Goal: Navigation & Orientation: Find specific page/section

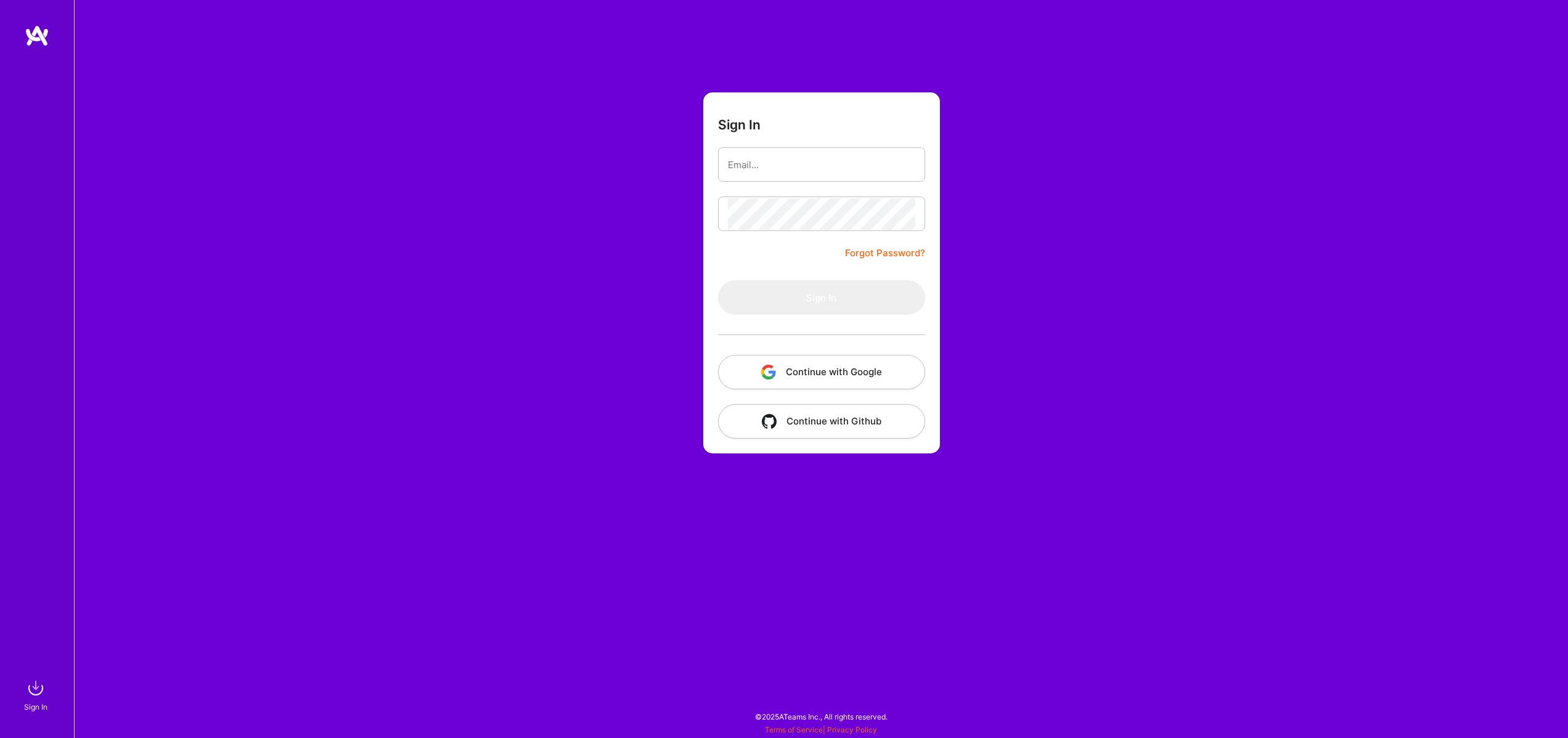
type input "[EMAIL_ADDRESS][DOMAIN_NAME]"
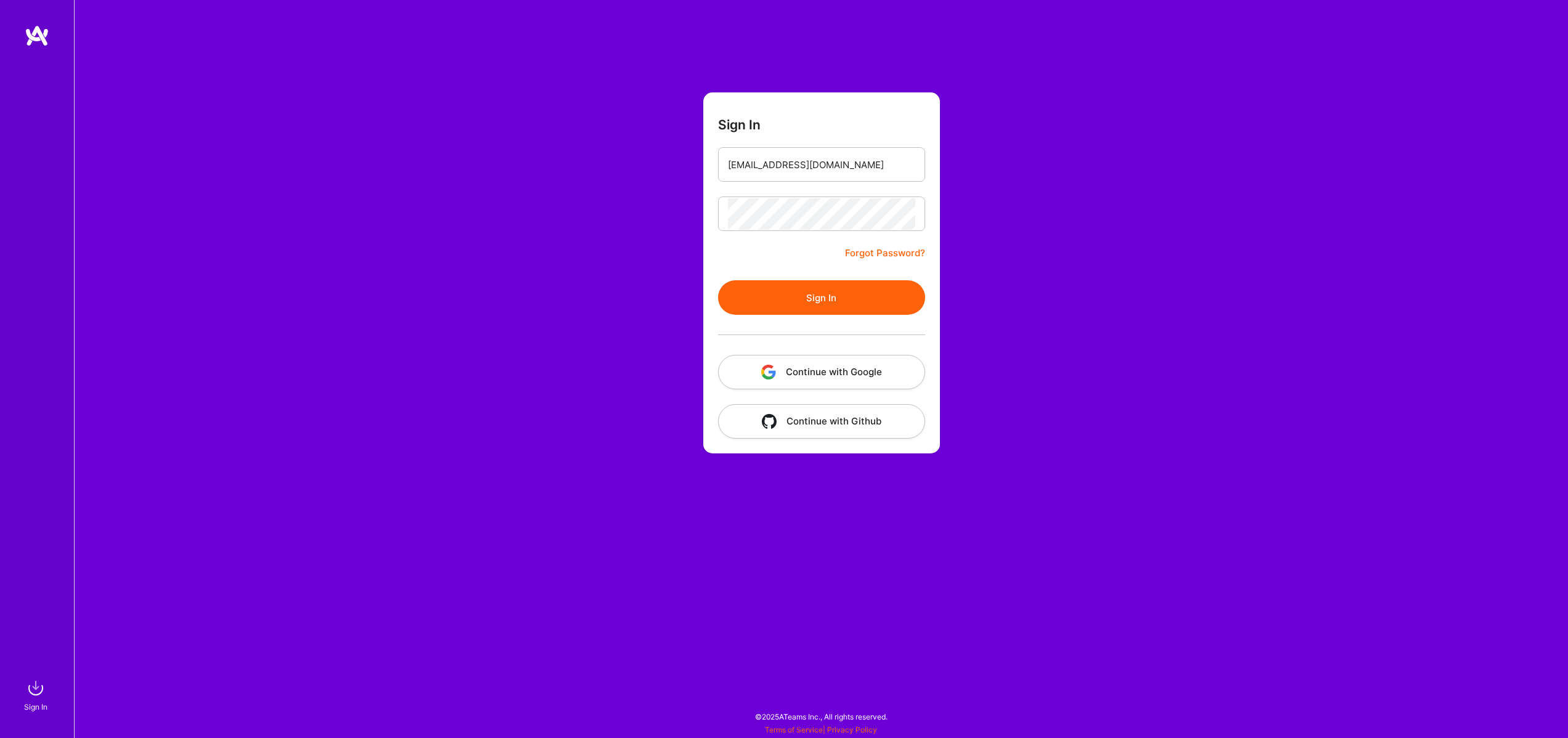
click at [833, 288] on button "Sign In" at bounding box center [822, 297] width 207 height 35
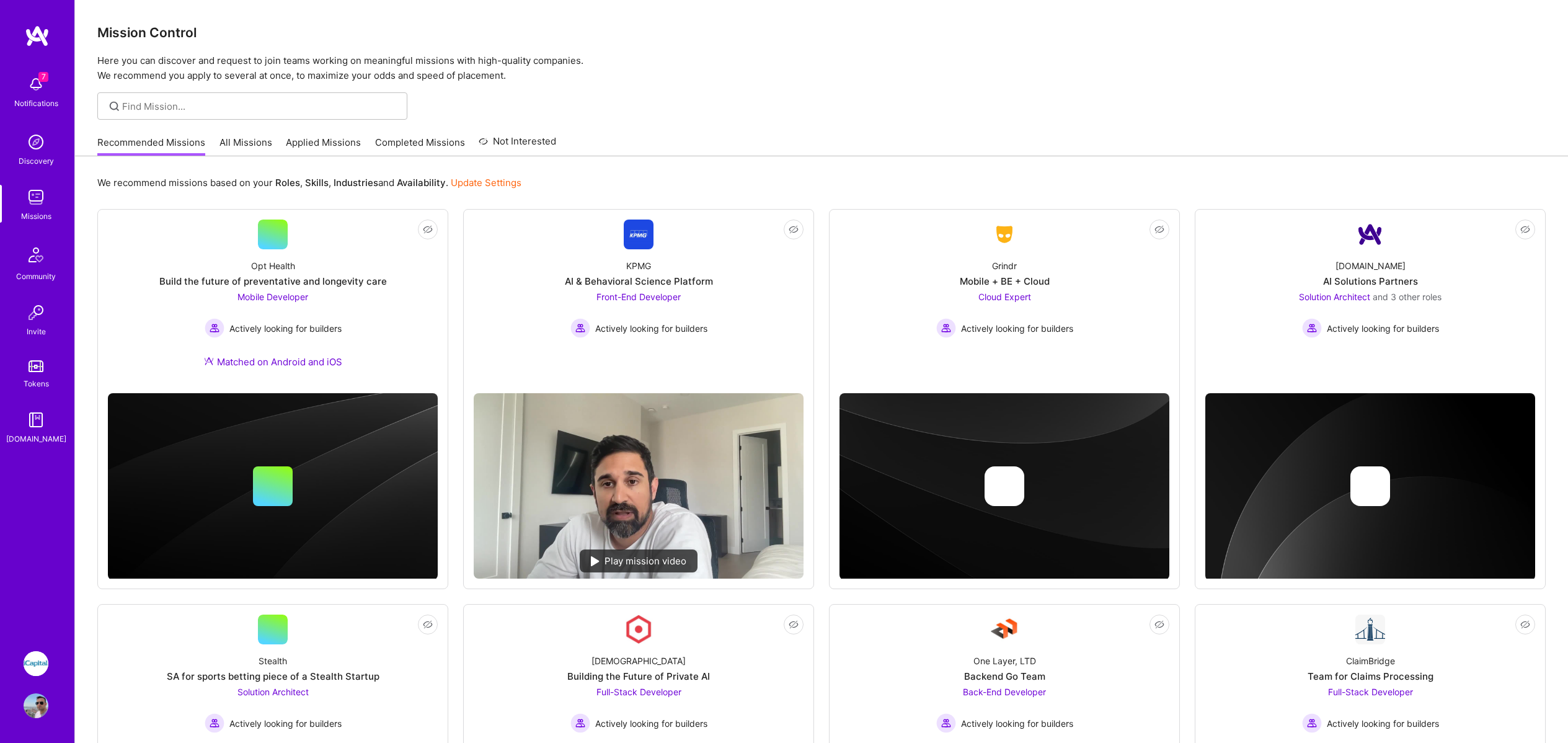
click at [27, 716] on img at bounding box center [36, 706] width 25 height 25
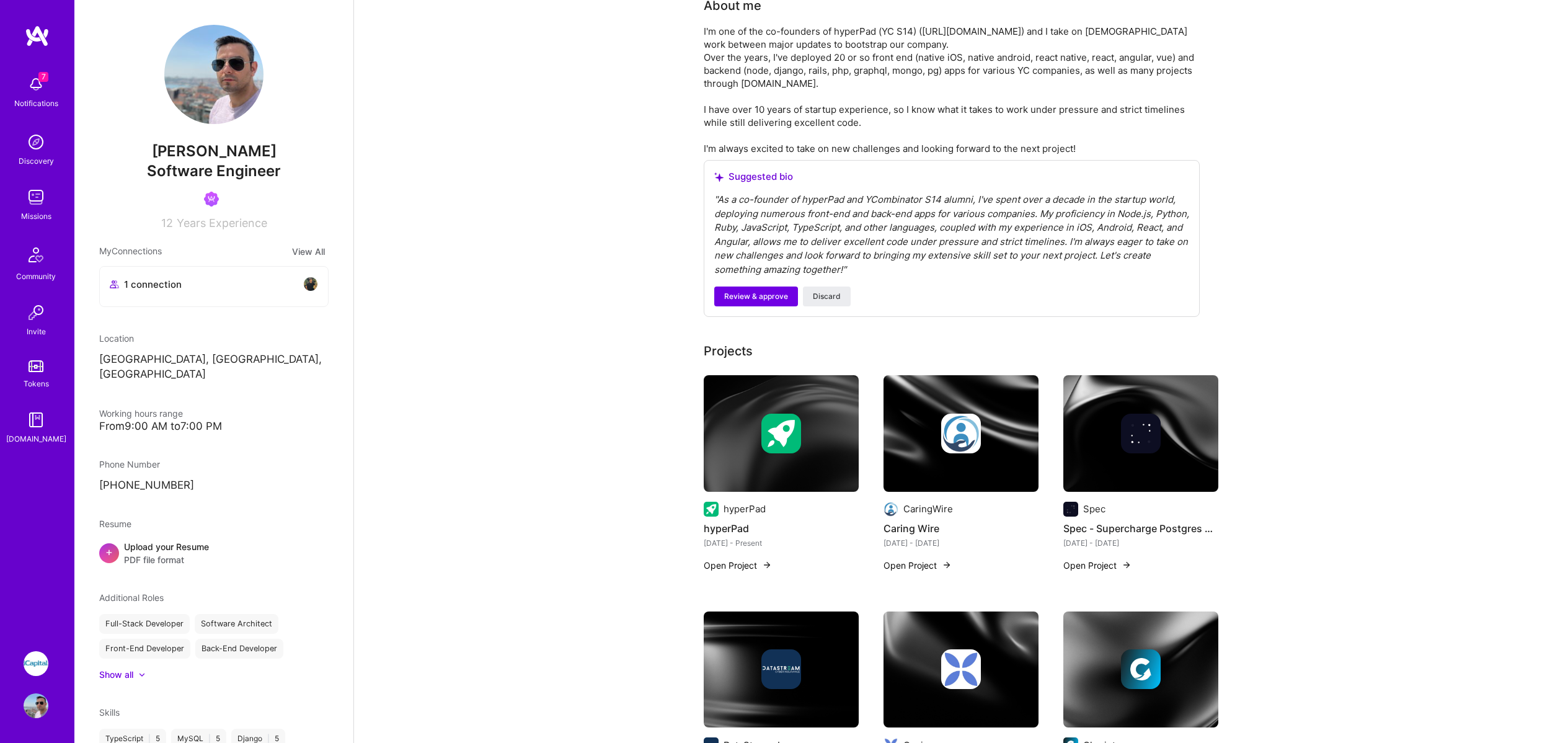
scroll to position [405, 0]
